Goal: Task Accomplishment & Management: Use online tool/utility

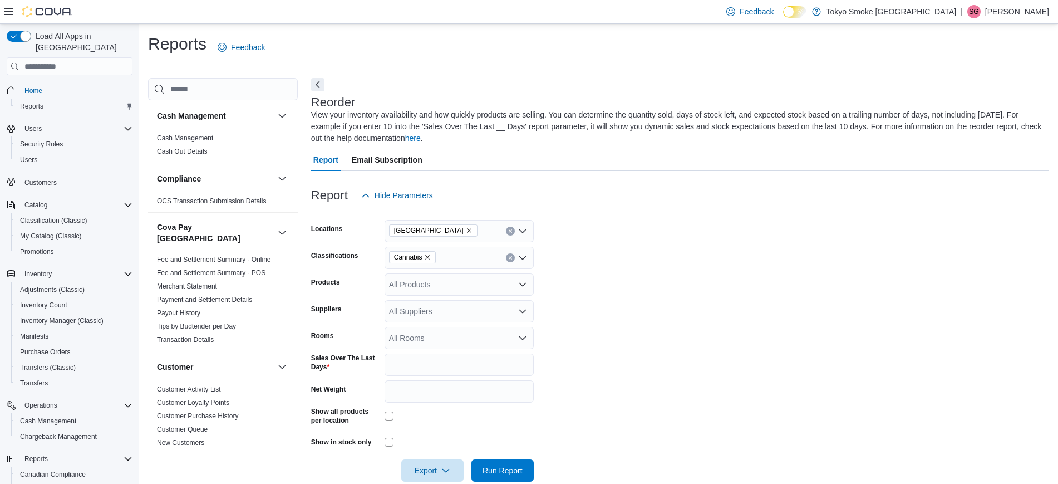
click at [687, 322] on form "Locations Eglinton Town Centre Classifications Cannabis Products All Products S…" at bounding box center [680, 344] width 738 height 275
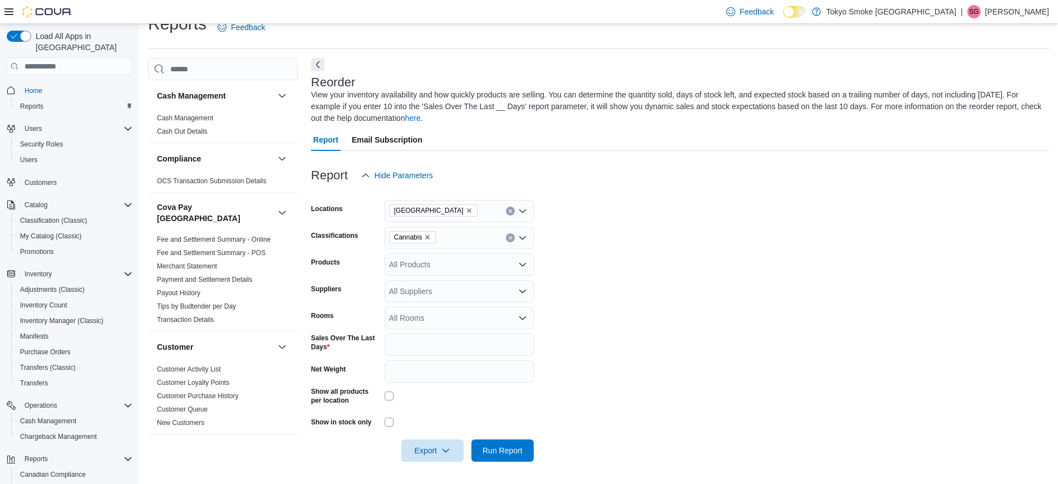
scroll to position [72, 0]
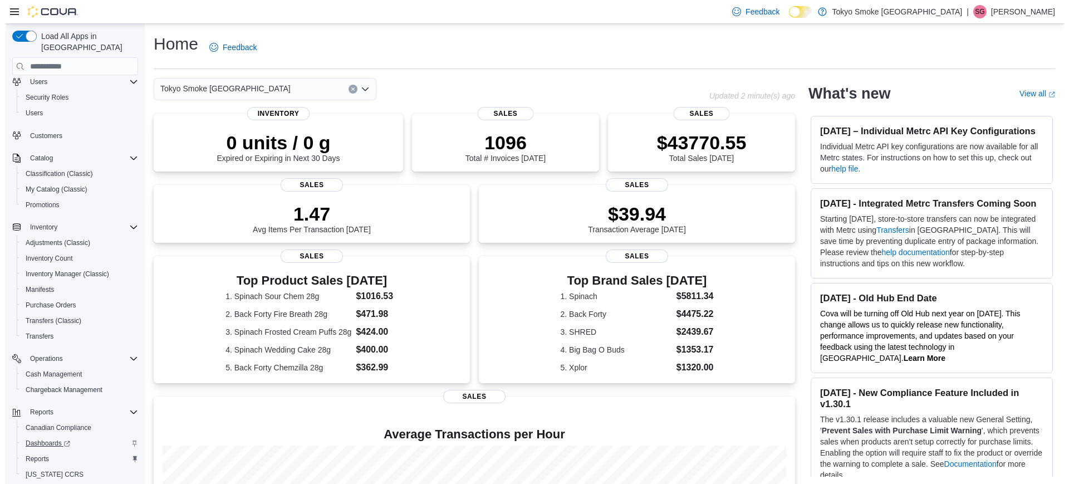
scroll to position [72, 0]
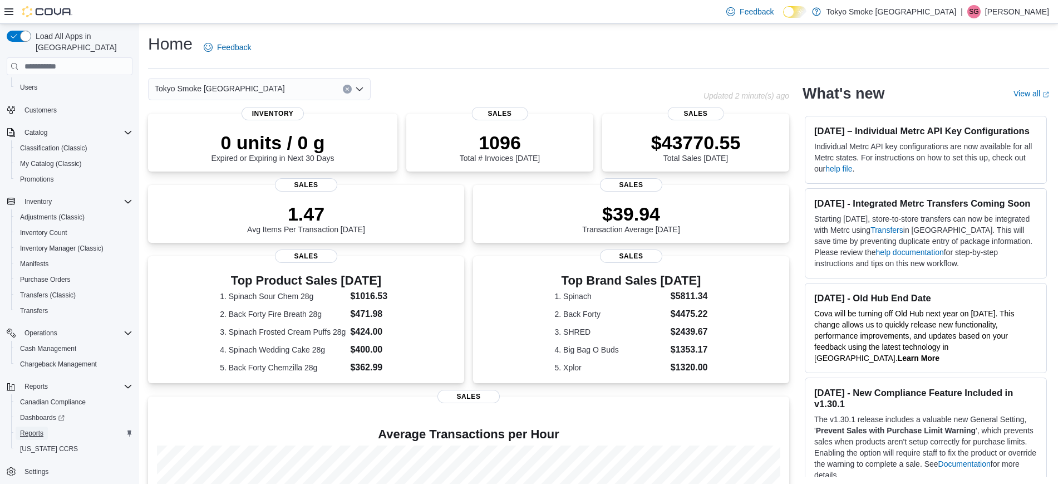
click at [28, 386] on span "Reports" at bounding box center [31, 433] width 23 height 9
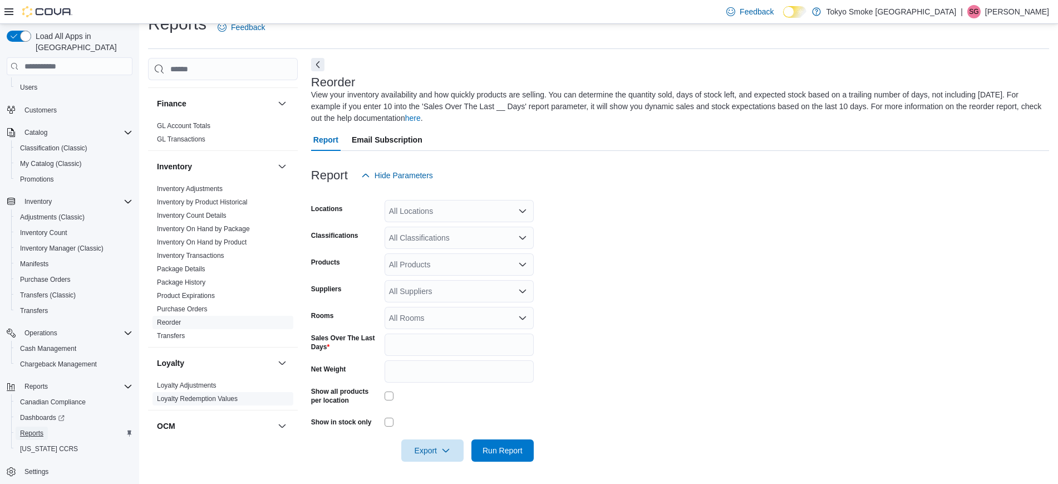
scroll to position [353, 0]
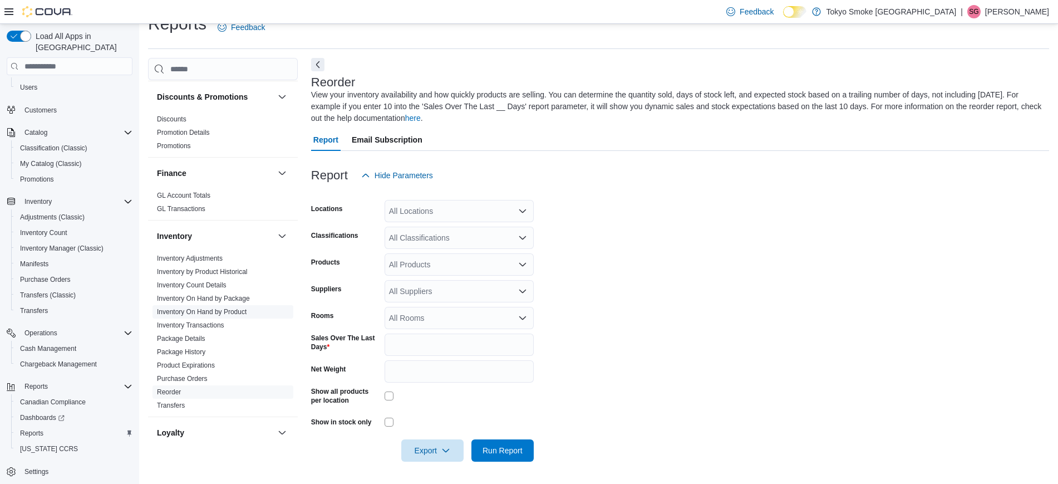
click at [239, 308] on link "Inventory On Hand by Product" at bounding box center [202, 312] width 90 height 8
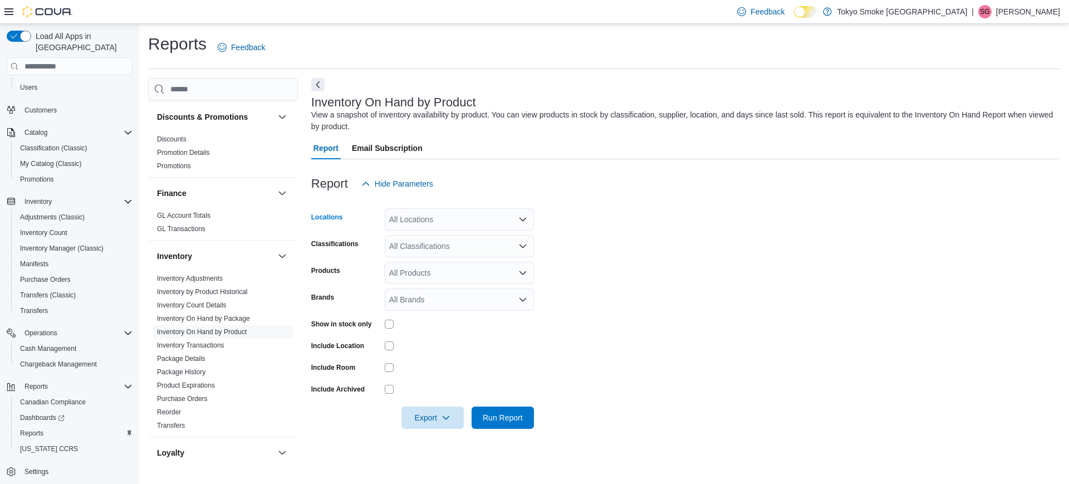
click at [424, 224] on div "All Locations" at bounding box center [459, 219] width 149 height 22
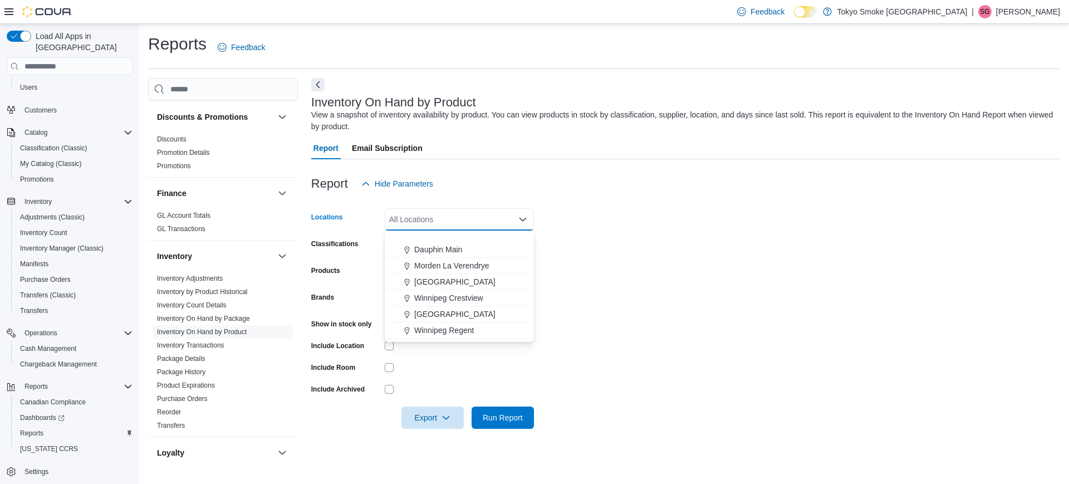
scroll to position [139, 0]
click at [455, 288] on span "[GEOGRAPHIC_DATA]" at bounding box center [449, 292] width 81 height 11
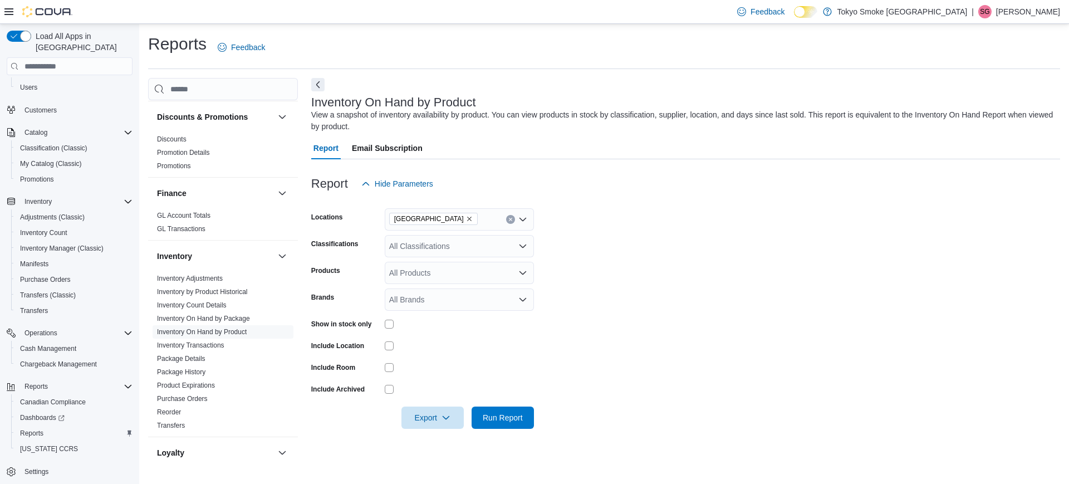
click at [626, 272] on form "Locations [GEOGRAPHIC_DATA] Classifications All Classifications Products All Pr…" at bounding box center [685, 312] width 749 height 234
click at [467, 253] on div "All Classifications" at bounding box center [459, 246] width 149 height 22
type input "**"
click at [431, 267] on span "Cannabis" at bounding box center [425, 264] width 33 height 11
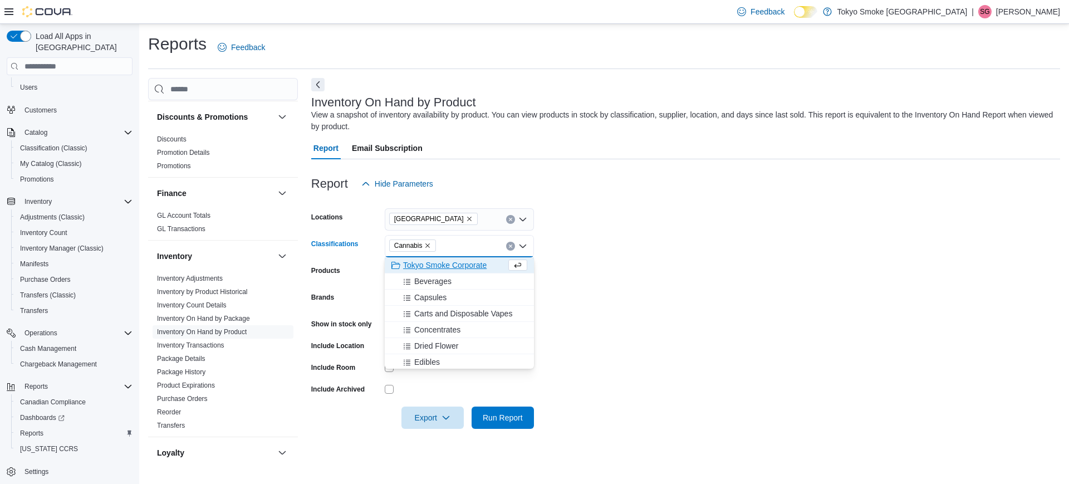
click at [636, 262] on form "Locations [GEOGRAPHIC_DATA] Classifications Cannabis Combo box. Selected. Canna…" at bounding box center [685, 312] width 749 height 234
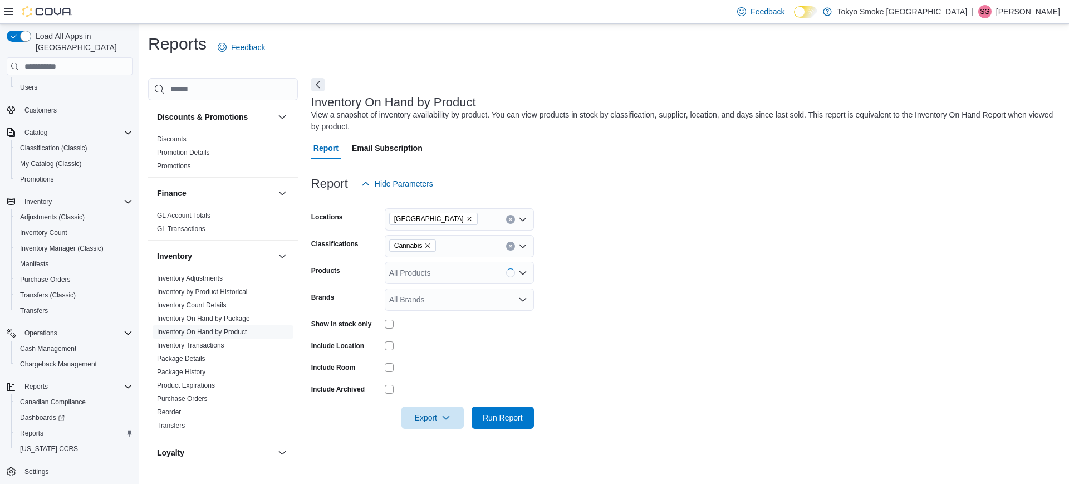
click at [444, 270] on div "All Products" at bounding box center [459, 273] width 149 height 22
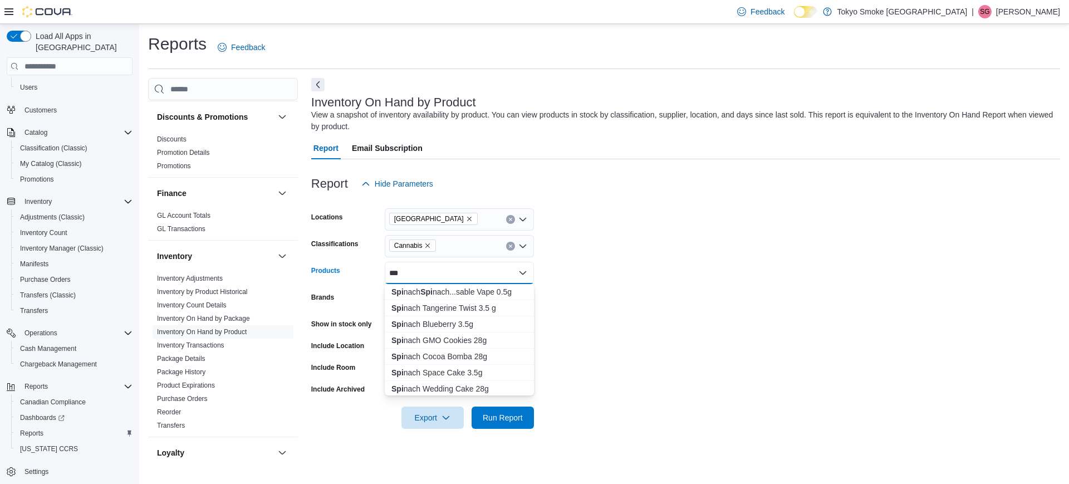
click at [652, 249] on form "Locations [GEOGRAPHIC_DATA] Classifications Cannabis Products *** Combo box. Se…" at bounding box center [685, 312] width 749 height 234
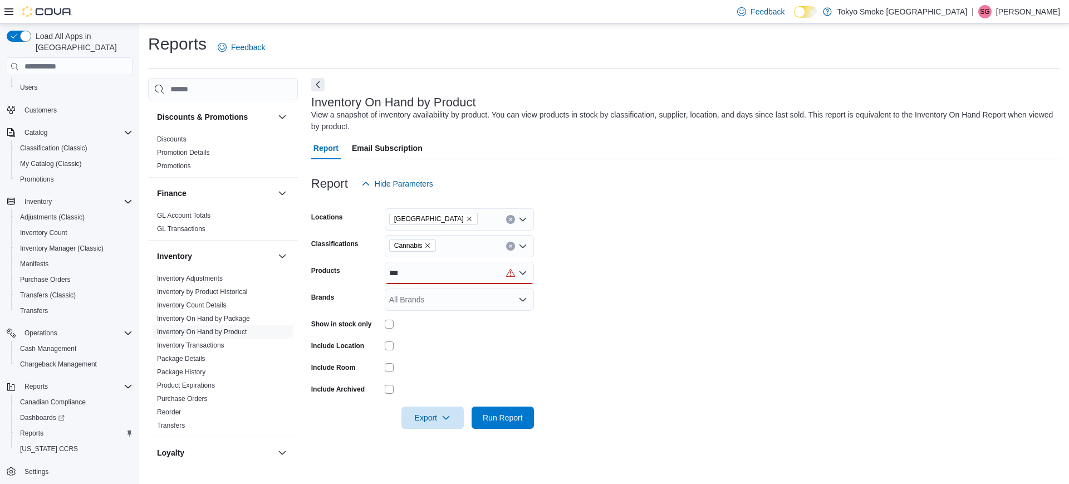
click at [412, 276] on div "***" at bounding box center [459, 273] width 149 height 22
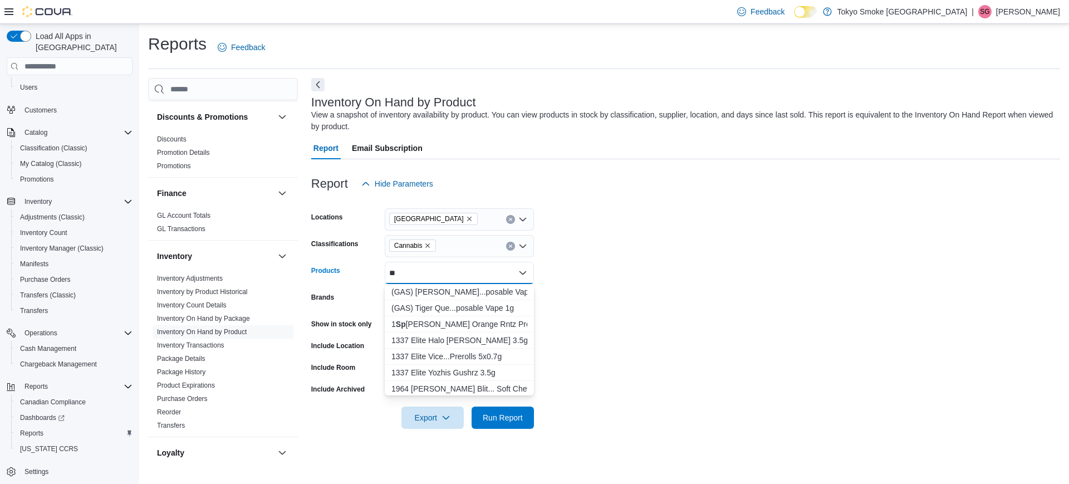
type input "*"
click at [586, 279] on form "Locations [GEOGRAPHIC_DATA] Classifications Cannabis Products All Products Comb…" at bounding box center [685, 312] width 749 height 234
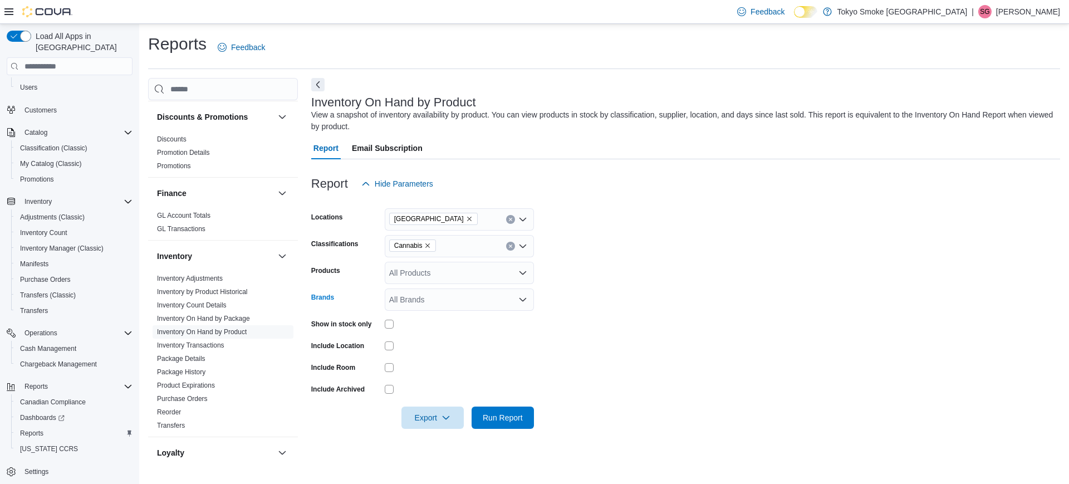
click at [469, 296] on div "All Brands" at bounding box center [459, 299] width 149 height 22
type input "****"
click at [420, 330] on span "Spinach" at bounding box center [459, 334] width 136 height 11
type input "****"
click at [459, 322] on span "Sourz By Spinach" at bounding box center [459, 318] width 136 height 11
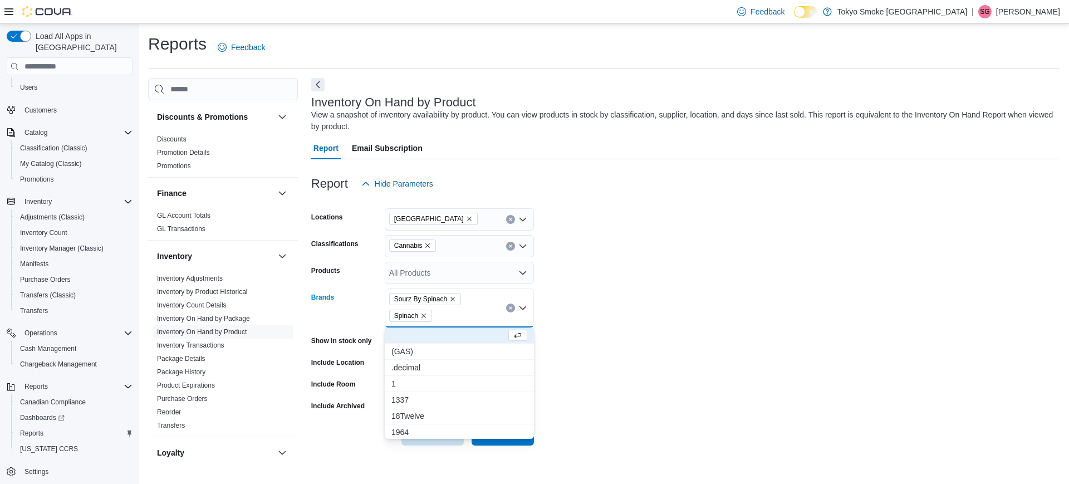
click at [708, 301] on form "Locations [GEOGRAPHIC_DATA] Classifications Cannabis Products All Products Bran…" at bounding box center [685, 320] width 749 height 250
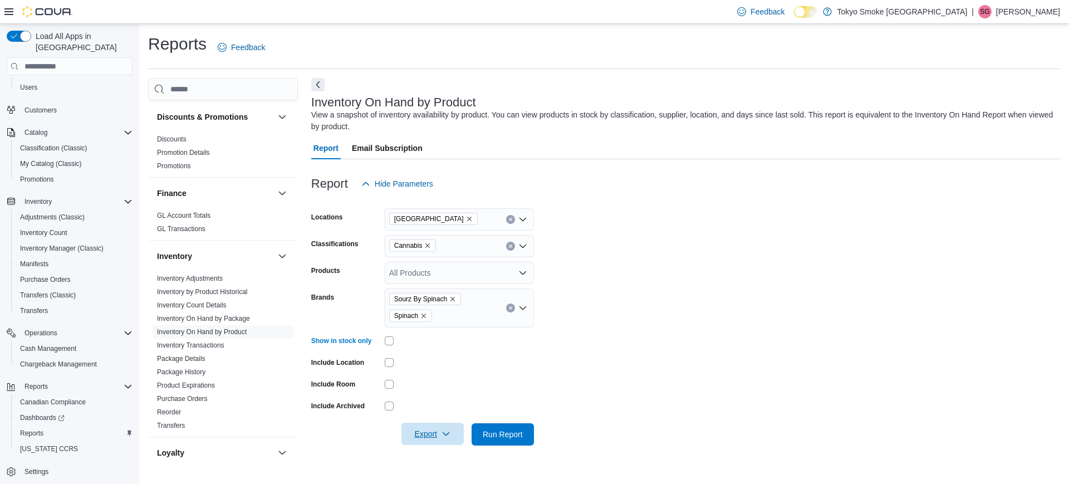
click at [430, 386] on span "Export" at bounding box center [432, 434] width 49 height 22
click at [441, 368] on span "Export to Excel" at bounding box center [434, 367] width 50 height 9
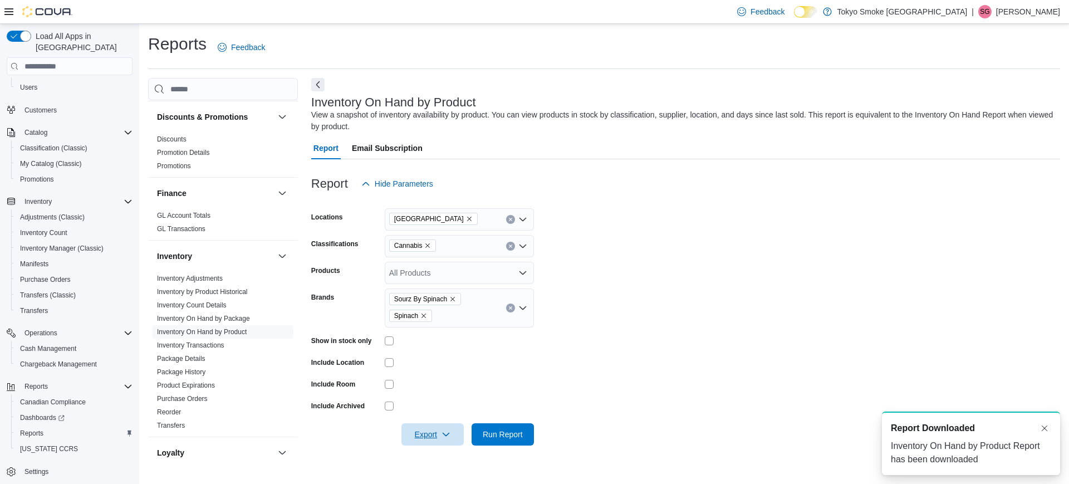
scroll to position [0, 0]
